Goal: Task Accomplishment & Management: Understand process/instructions

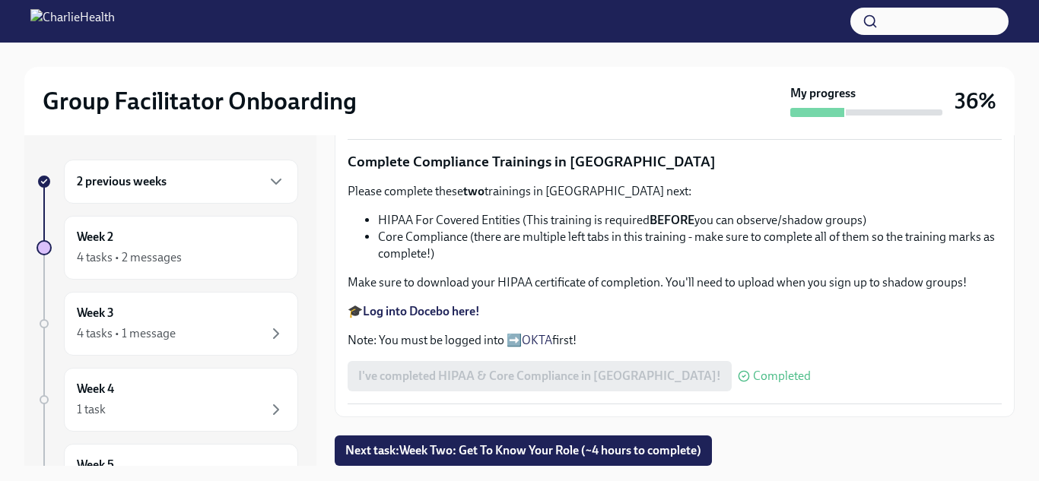
scroll to position [1100, 0]
click at [126, 249] on div "4 tasks • 2 messages" at bounding box center [129, 257] width 105 height 17
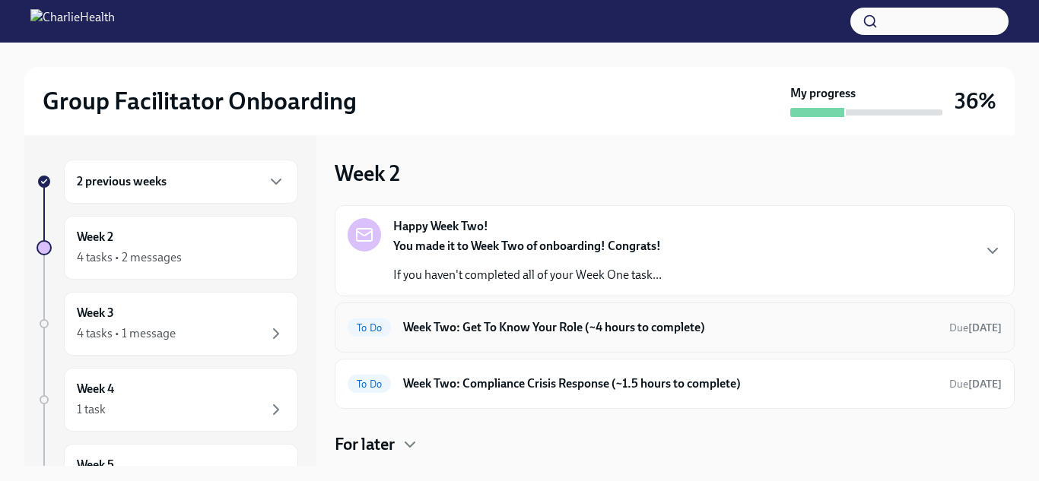
click at [421, 337] on div "To Do Week Two: Get To Know Your Role (~4 hours to complete) Due [DATE]" at bounding box center [675, 328] width 654 height 24
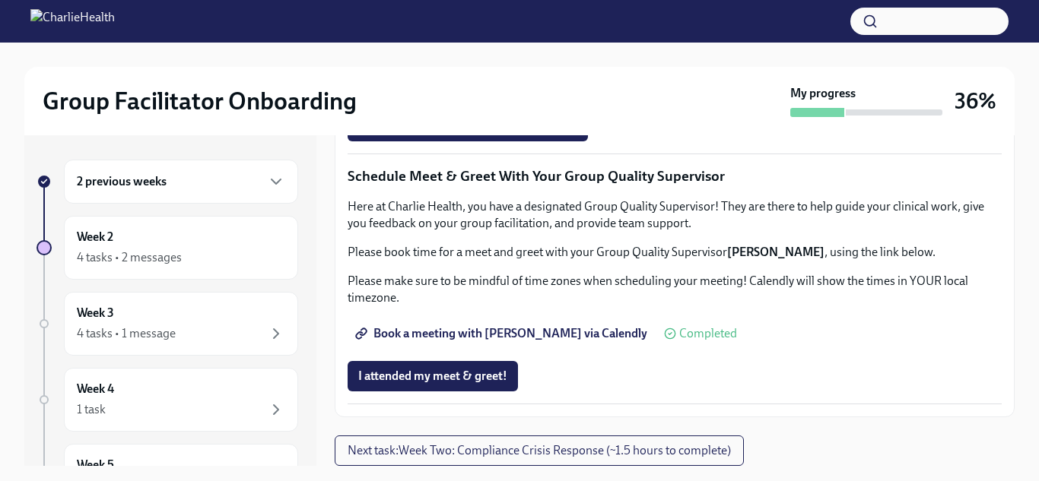
scroll to position [27, 0]
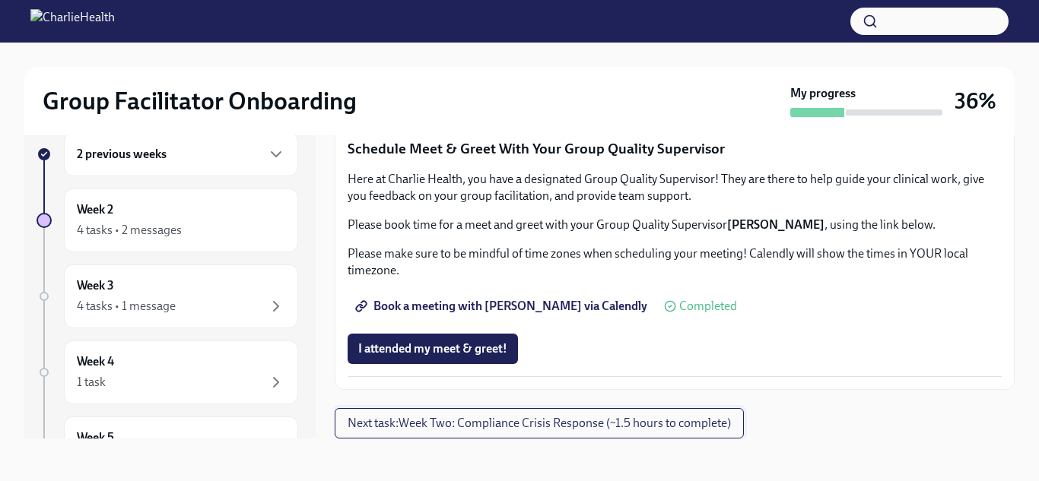
click at [427, 421] on span "Next task : Week Two: Compliance Crisis Response (~1.5 hours to complete)" at bounding box center [539, 423] width 383 height 15
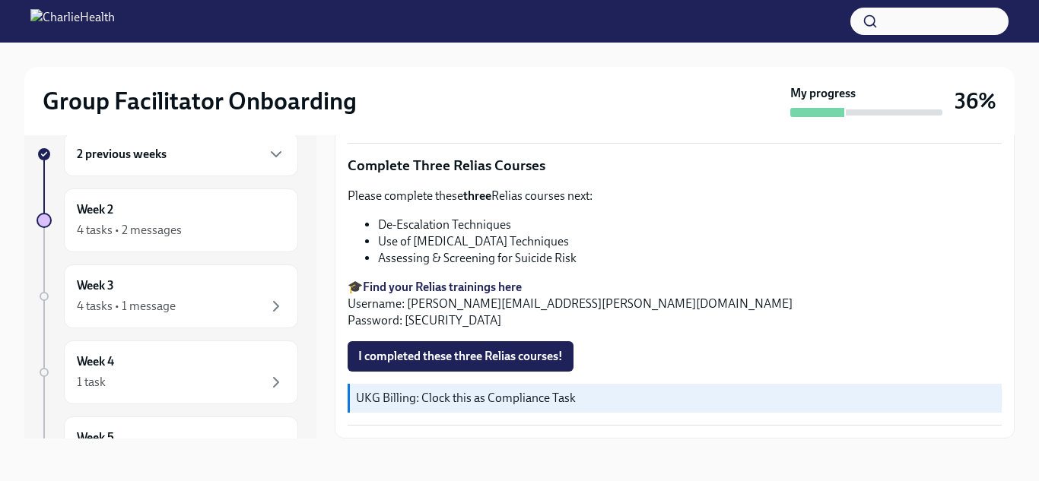
scroll to position [620, 0]
click at [459, 357] on span "I completed these three Relias courses!" at bounding box center [460, 357] width 205 height 15
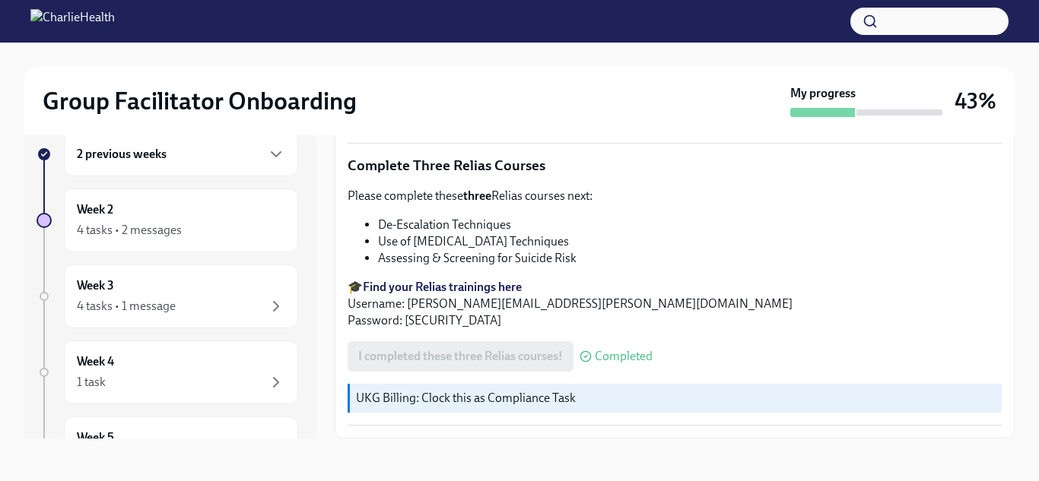
scroll to position [0, 0]
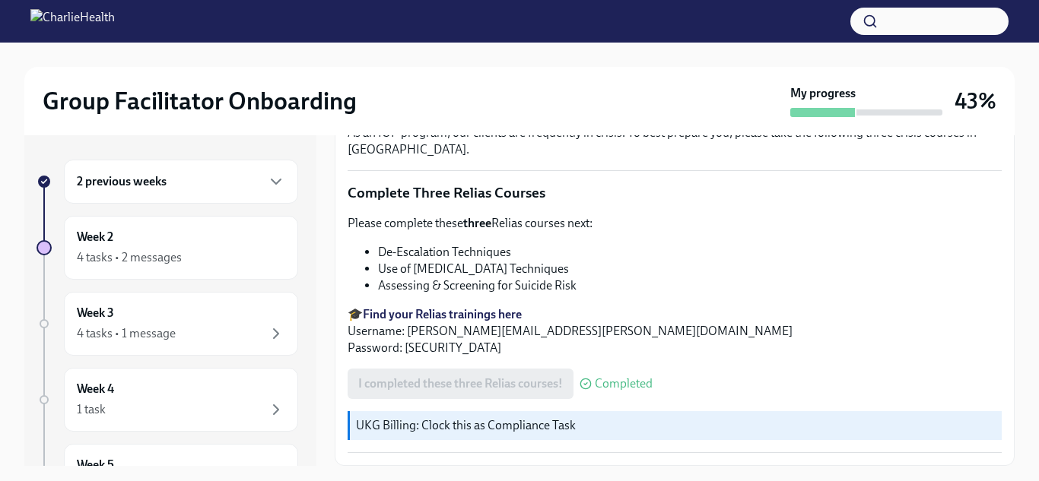
click at [430, 301] on div "Please complete these three Relias courses next: De-Escalation Techniques Use o…" at bounding box center [675, 285] width 654 height 141
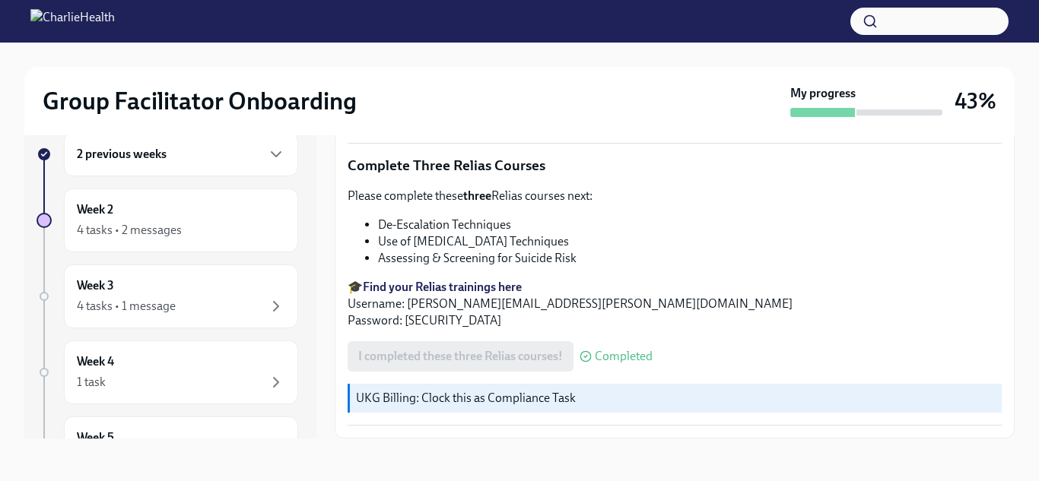
scroll to position [25, 0]
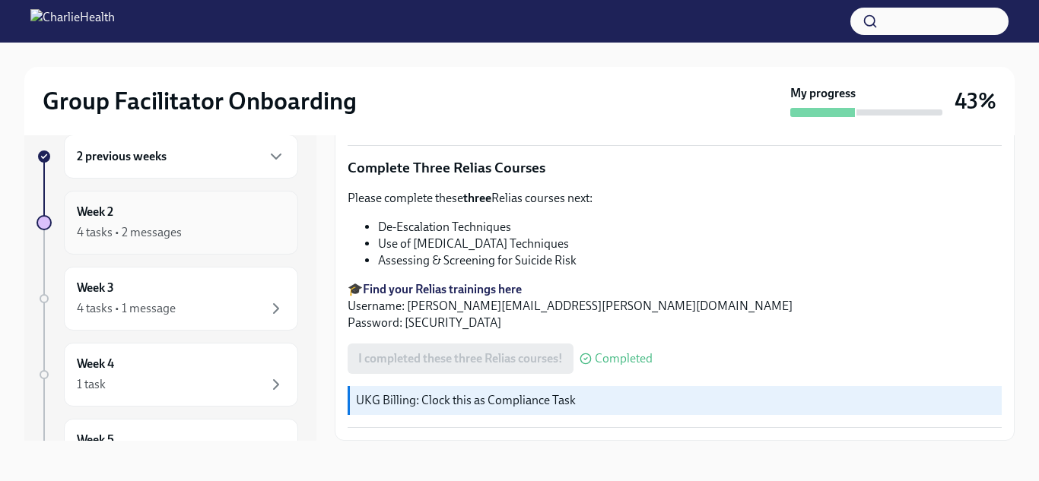
click at [200, 248] on div "Week 2 4 tasks • 2 messages" at bounding box center [181, 223] width 234 height 64
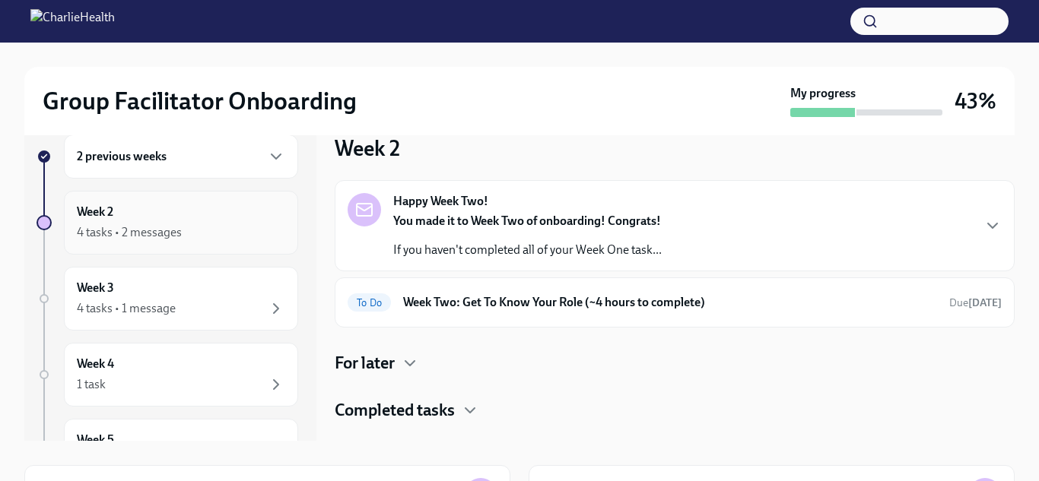
click at [189, 219] on div "Week 2 4 tasks • 2 messages" at bounding box center [181, 223] width 208 height 38
click at [359, 353] on h4 "For later" at bounding box center [365, 363] width 60 height 23
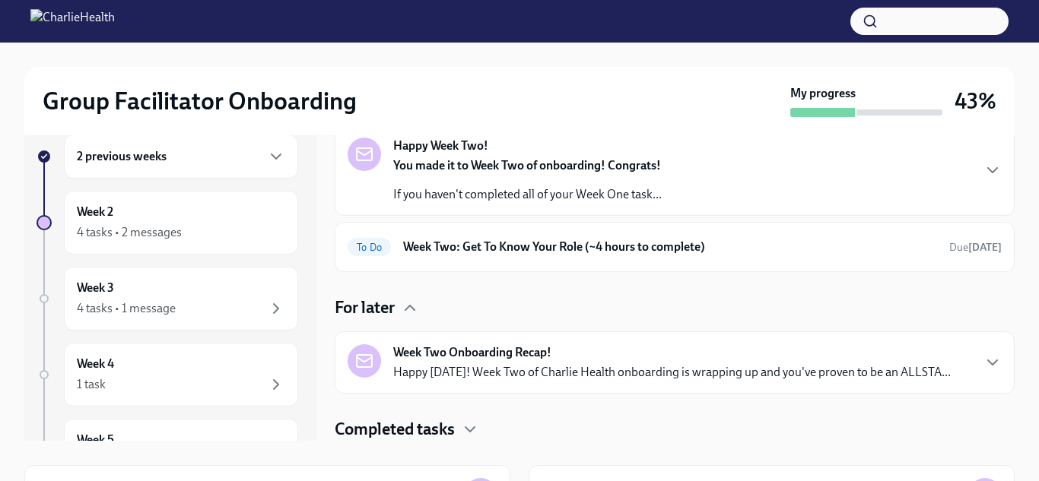
scroll to position [44, 0]
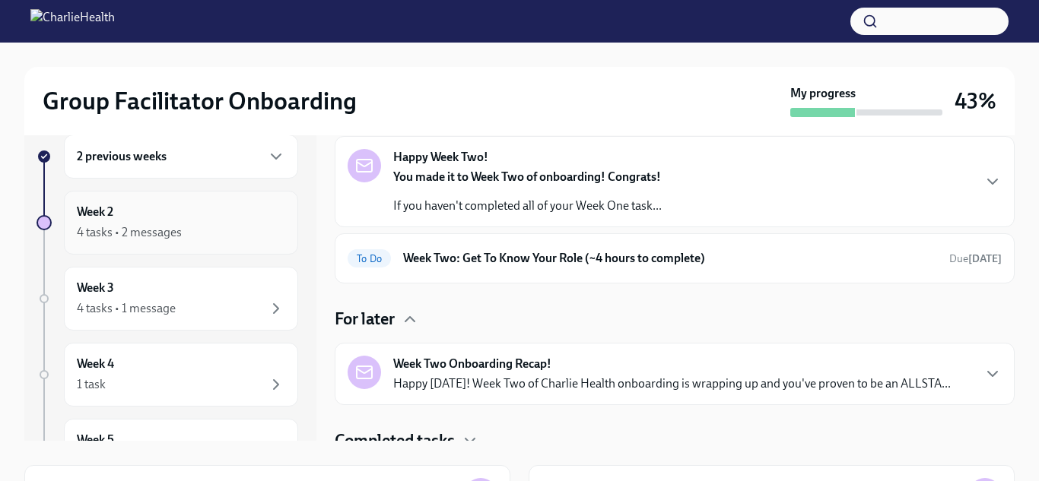
click at [213, 234] on div "4 tasks • 2 messages" at bounding box center [181, 233] width 208 height 18
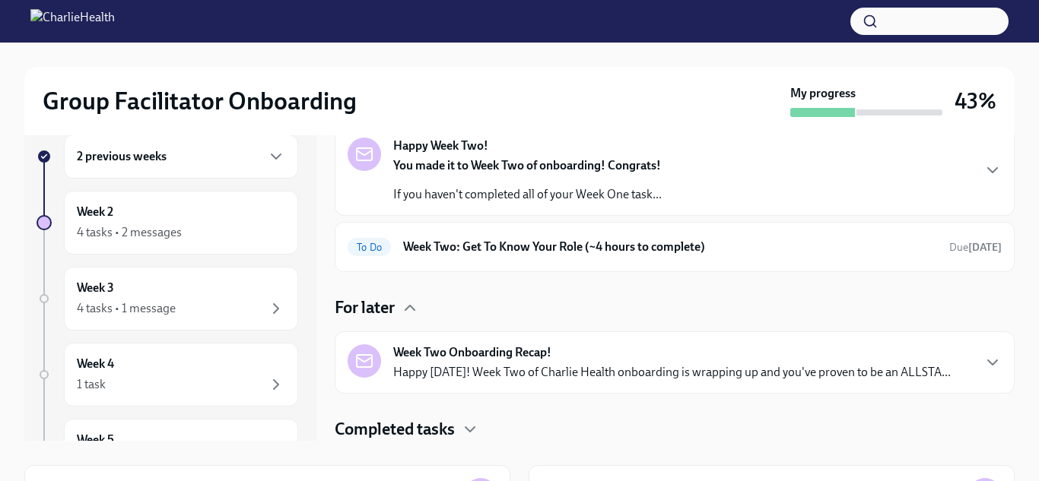
click at [430, 429] on h4 "Completed tasks" at bounding box center [395, 429] width 120 height 23
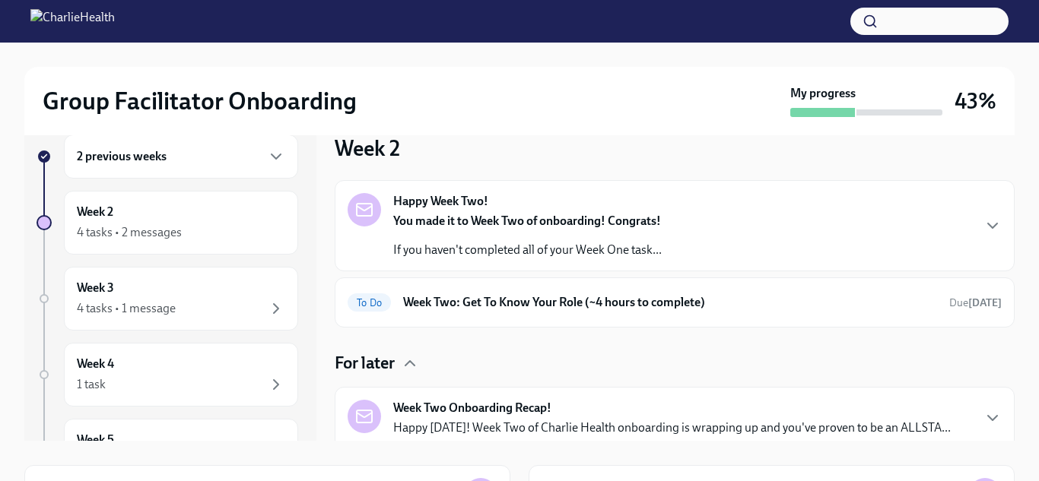
scroll to position [243, 0]
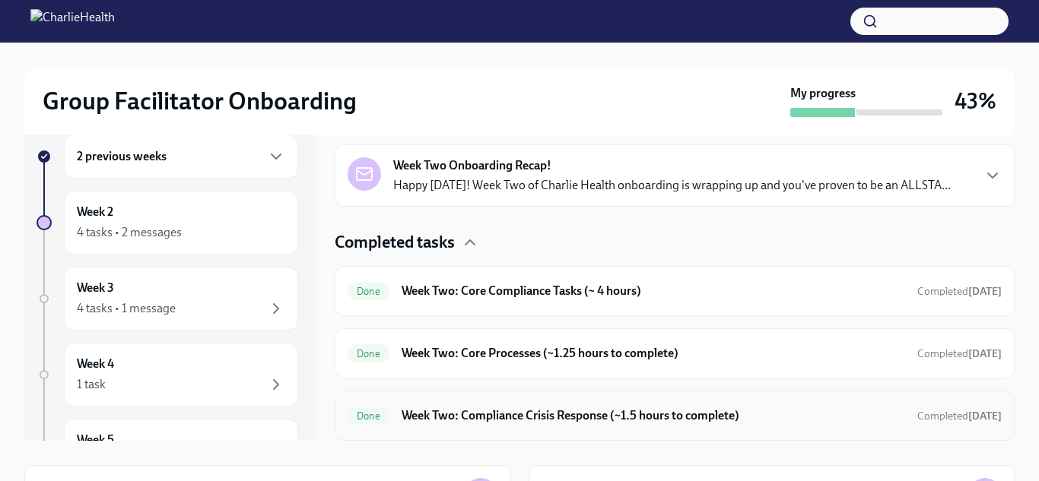
click at [446, 417] on h6 "Week Two: Compliance Crisis Response (~1.5 hours to complete)" at bounding box center [652, 416] width 503 height 17
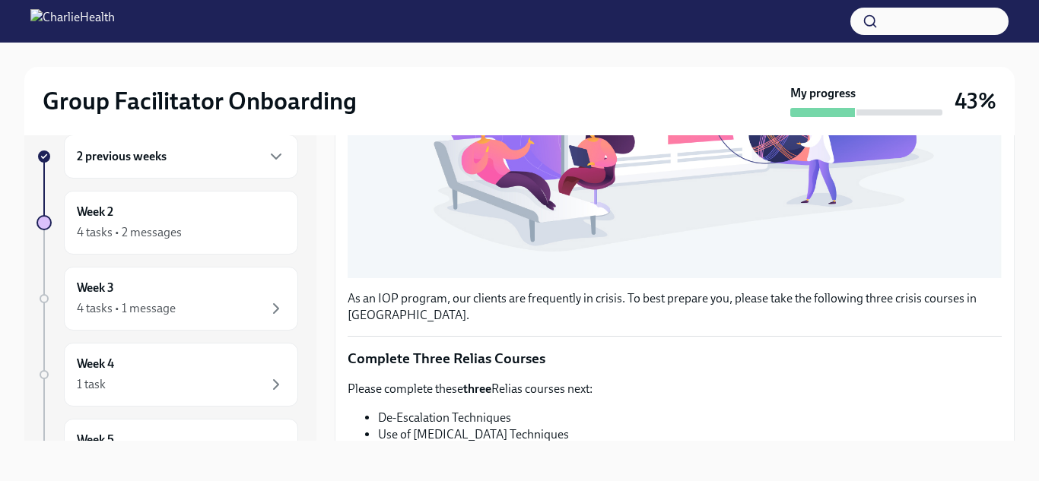
scroll to position [621, 0]
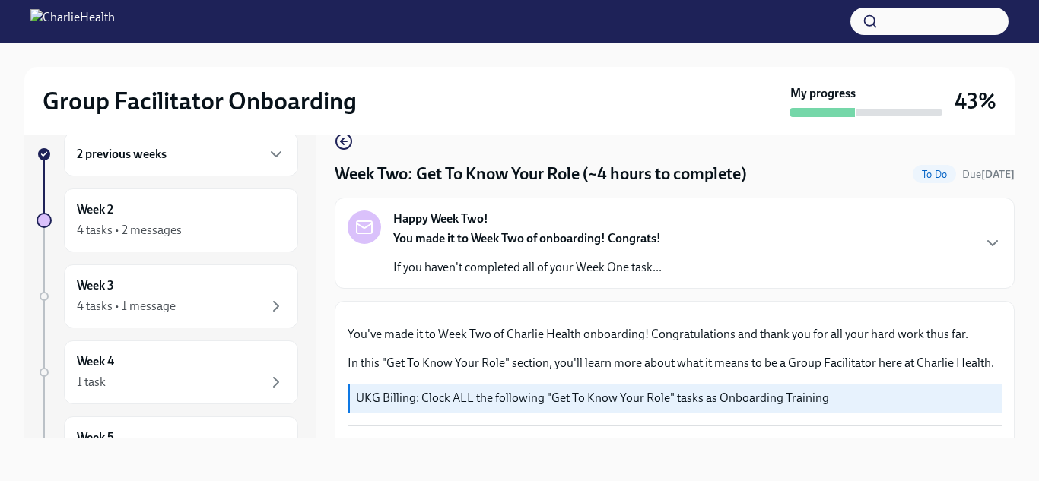
scroll to position [1496, 0]
